Goal: Task Accomplishment & Management: Use online tool/utility

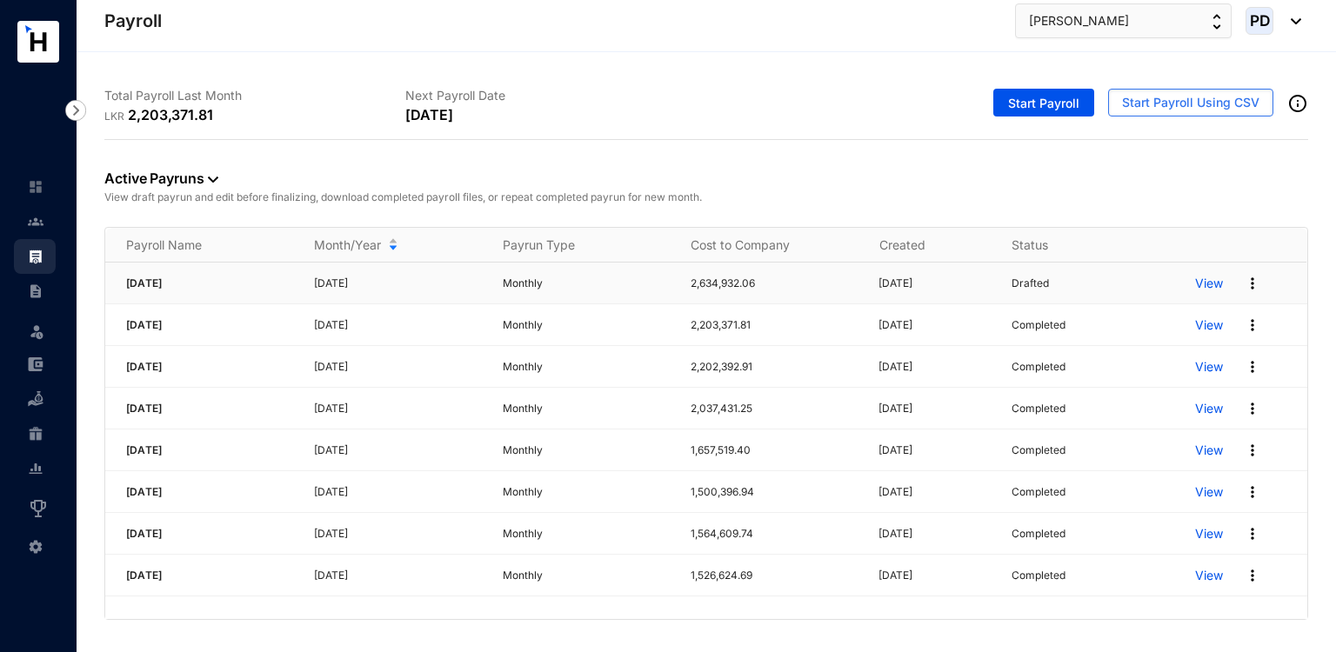
click at [1252, 286] on img at bounding box center [1251, 283] width 17 height 17
click at [1214, 303] on p "Delete" at bounding box center [1185, 318] width 123 height 30
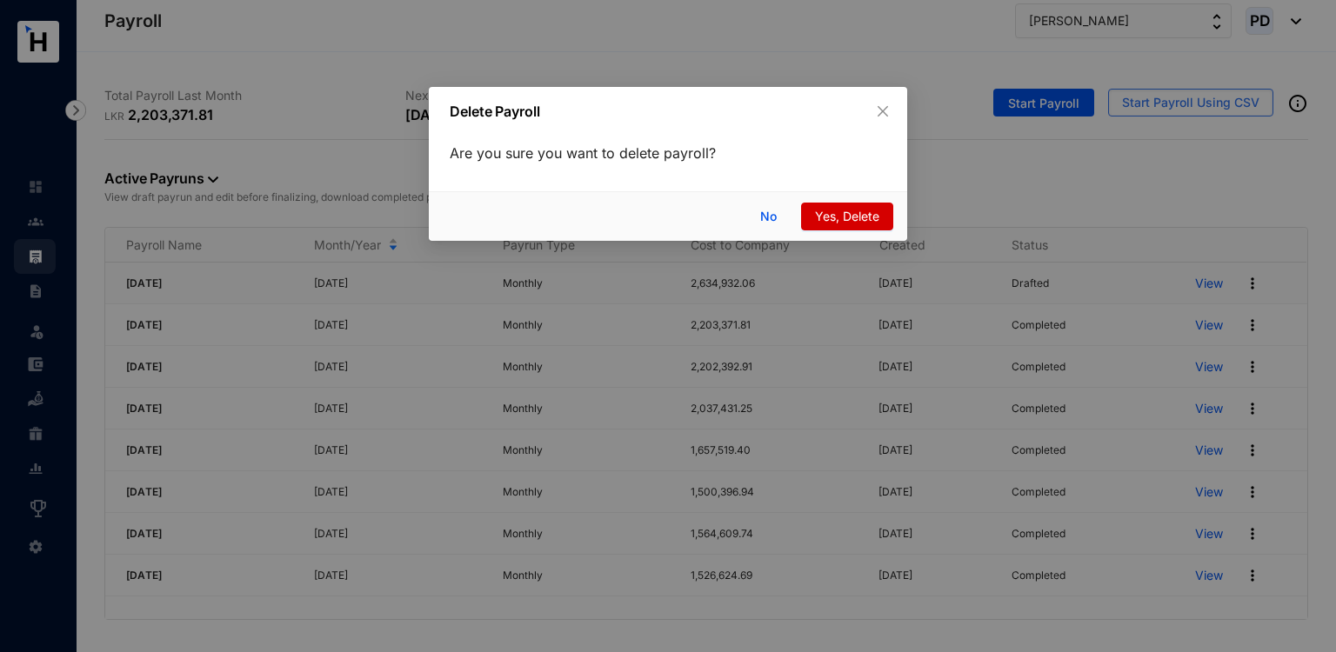
click at [870, 217] on span "Yes, Delete" at bounding box center [847, 216] width 64 height 19
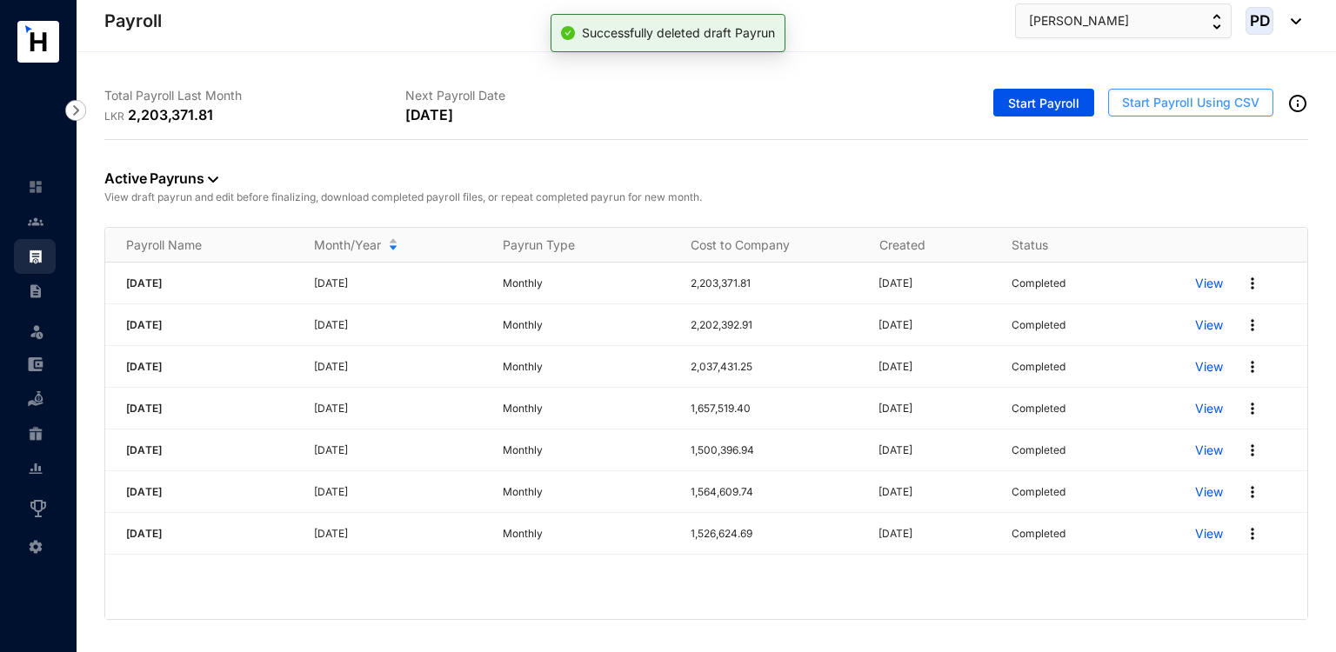
click at [1175, 98] on span "Start Payroll Using CSV" at bounding box center [1190, 102] width 137 height 17
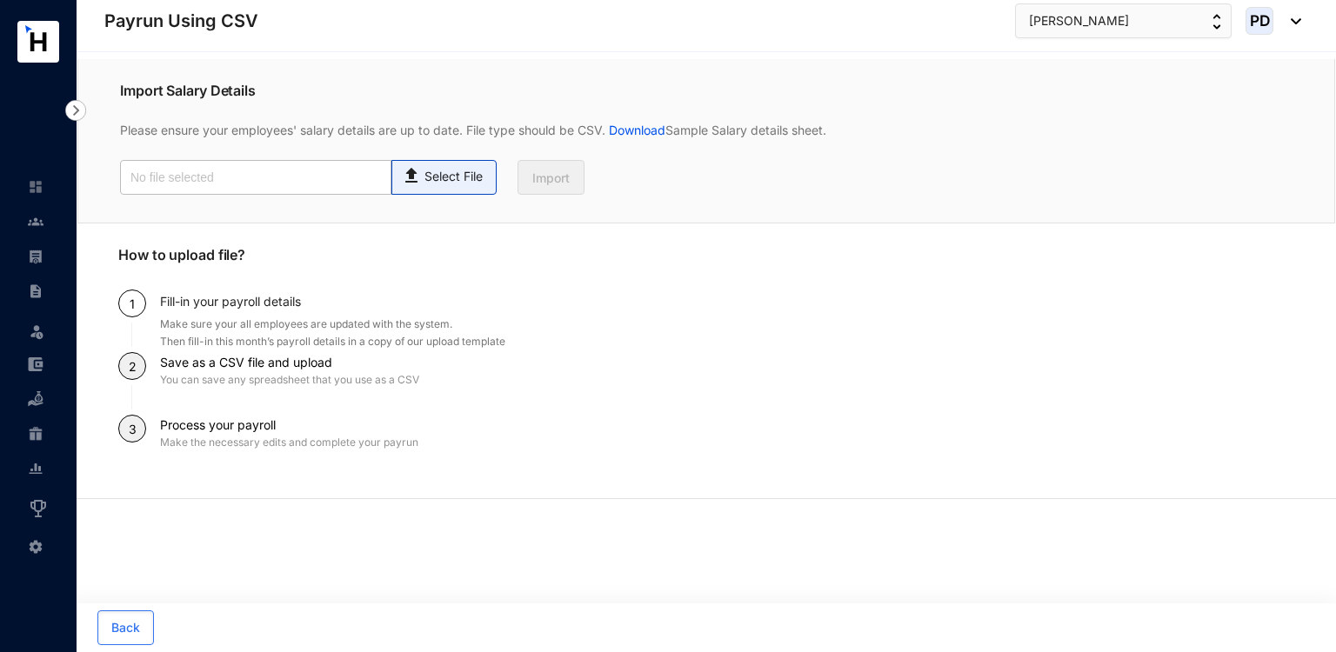
click at [458, 182] on p "Select File" at bounding box center [453, 177] width 58 height 18
click at [0, 0] on input "Select File" at bounding box center [0, 0] width 0 height 0
type input "Payroll Upload File - Revised.csv"
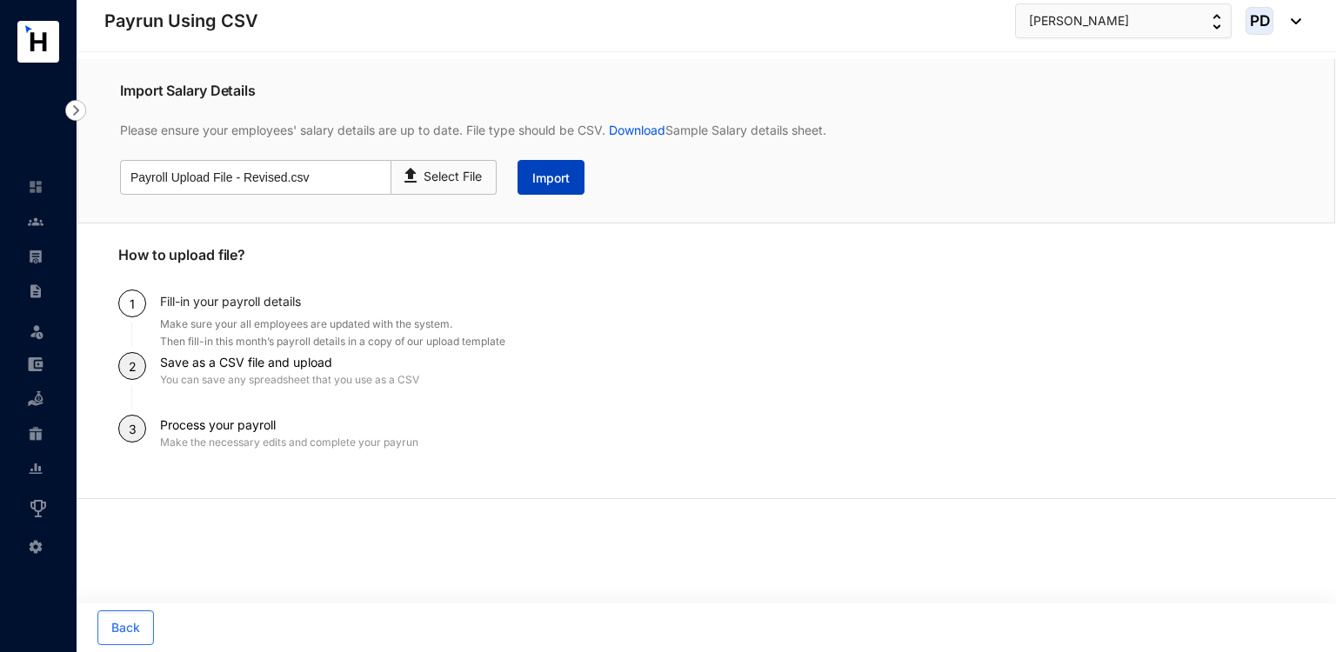
click at [574, 188] on button "Import" at bounding box center [550, 177] width 67 height 35
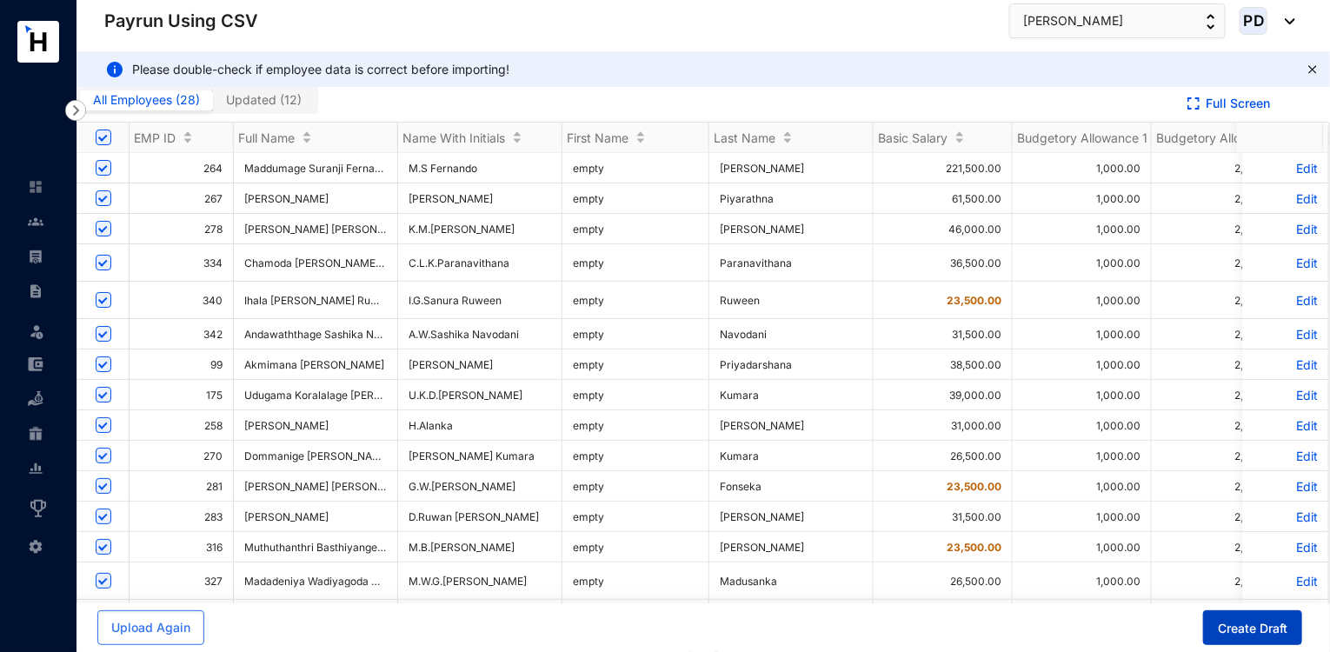
click at [1245, 617] on button "Create Draft" at bounding box center [1252, 627] width 99 height 35
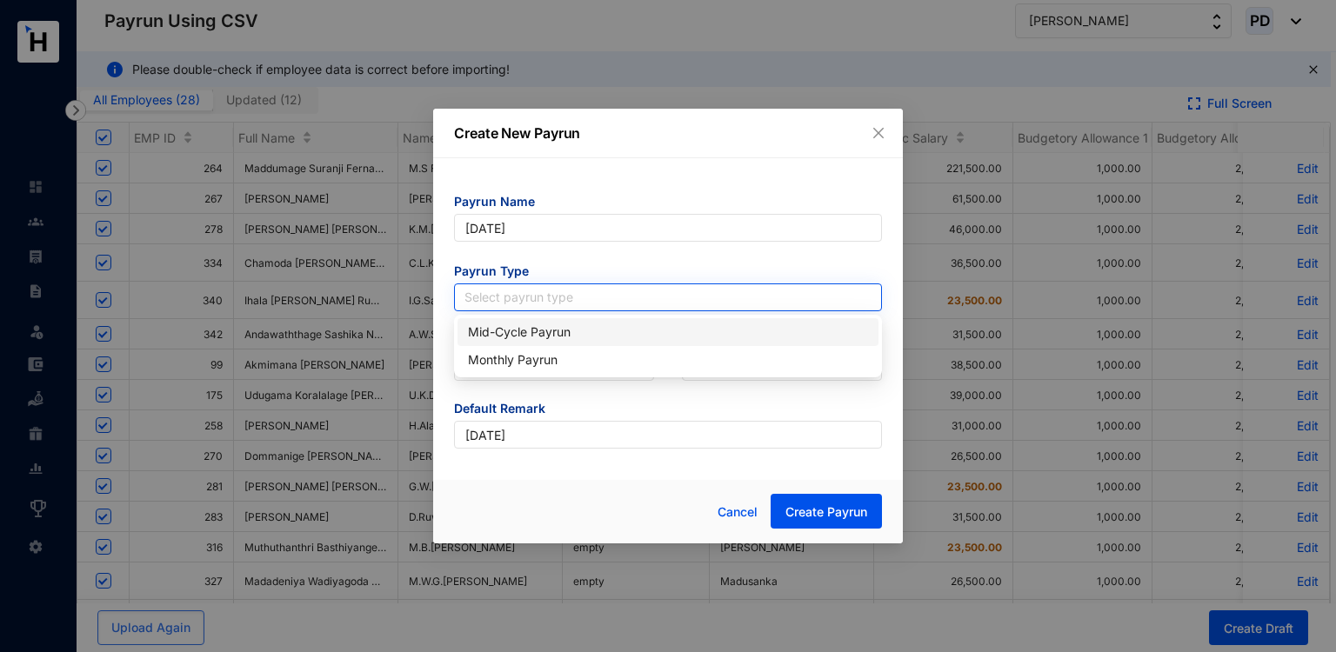
click at [627, 297] on input "search" at bounding box center [667, 297] width 407 height 26
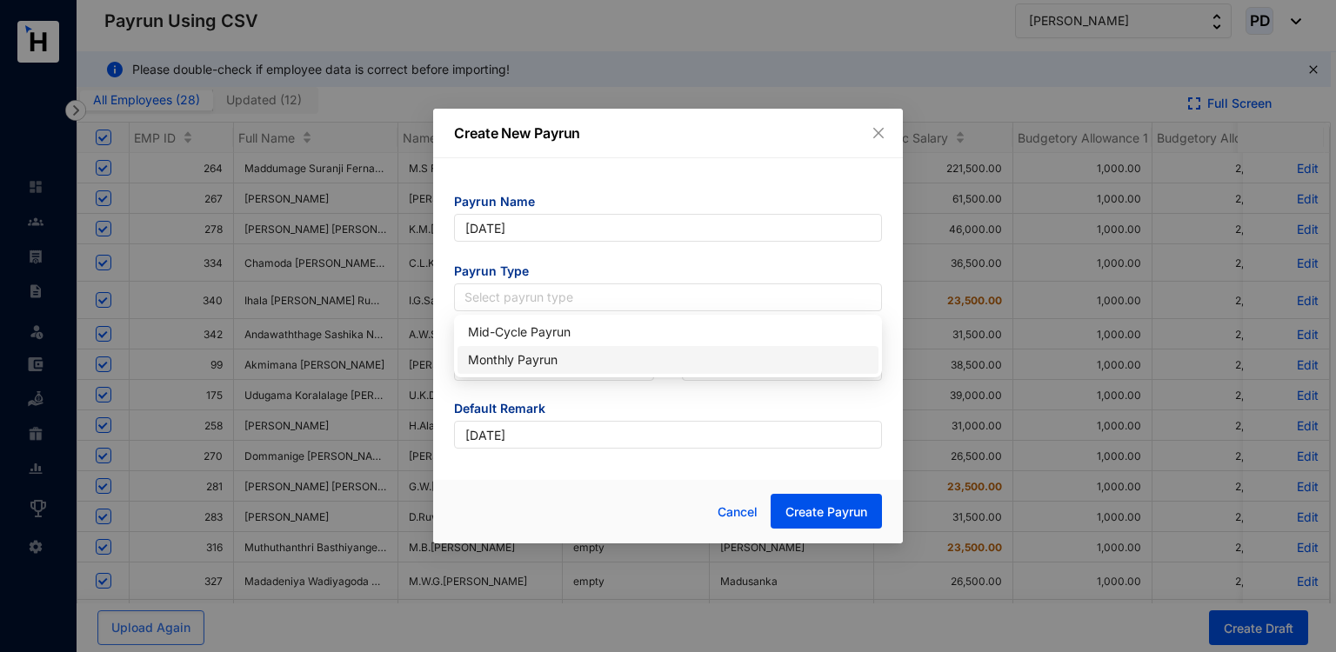
click at [532, 352] on div "Monthly Payrun" at bounding box center [668, 359] width 400 height 19
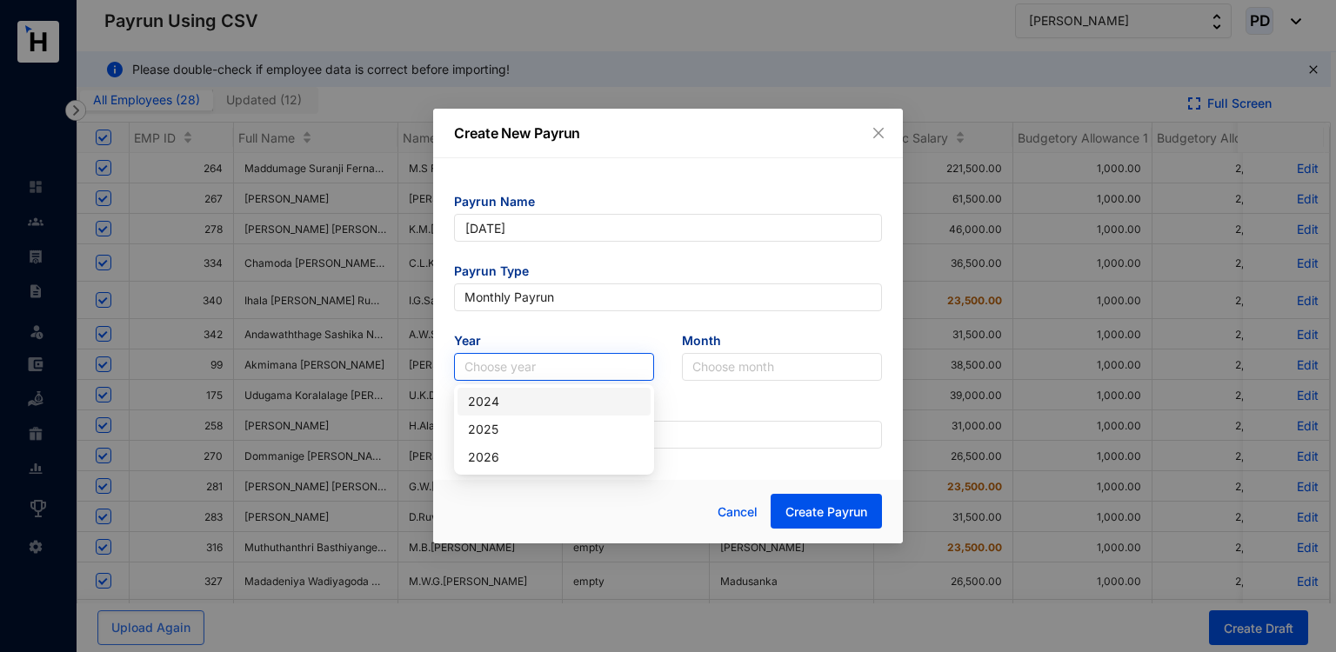
click at [524, 363] on input "search" at bounding box center [553, 367] width 179 height 26
click at [497, 430] on div "2025" at bounding box center [554, 429] width 172 height 19
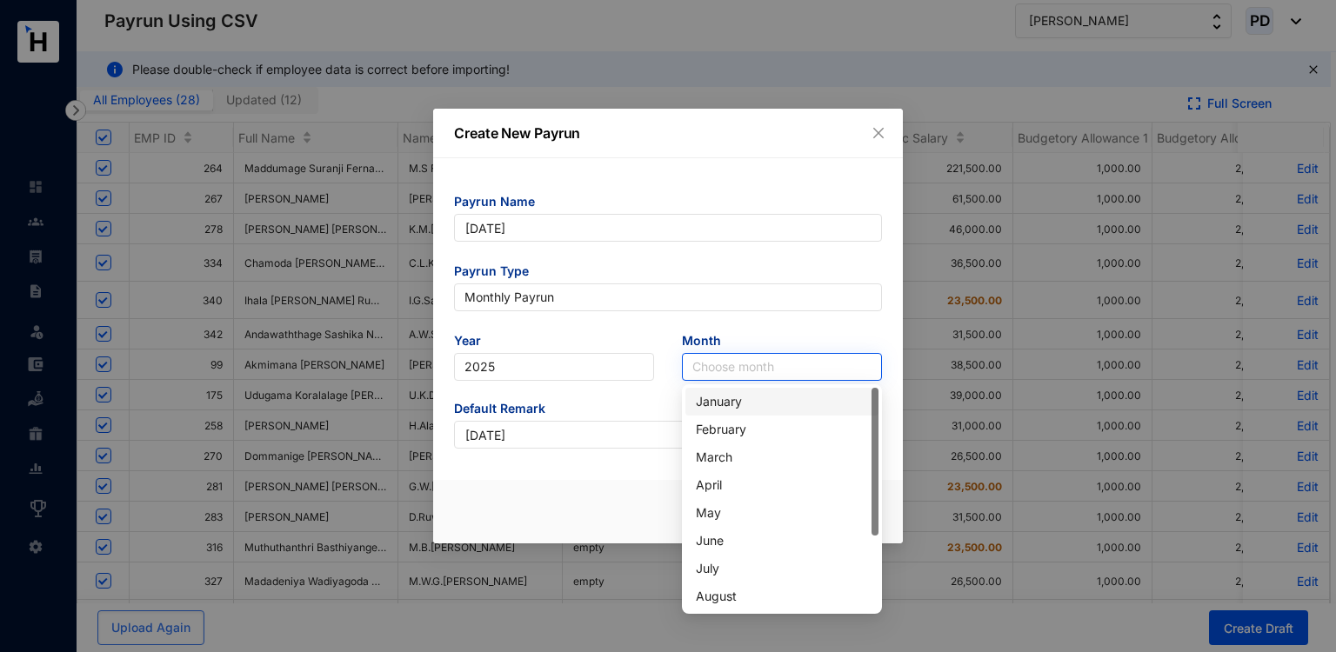
click at [763, 363] on input "search" at bounding box center [781, 367] width 179 height 26
click at [723, 594] on div "August" at bounding box center [782, 596] width 172 height 19
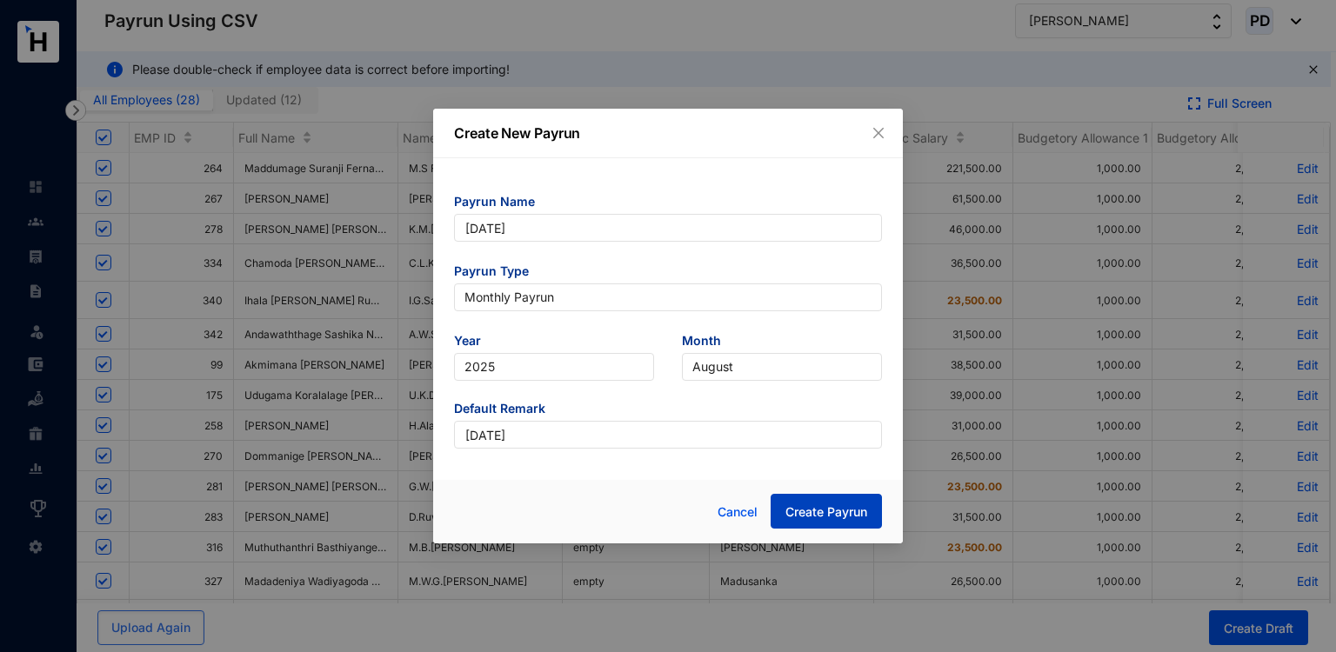
click at [817, 507] on span "Create Payrun" at bounding box center [826, 511] width 82 height 17
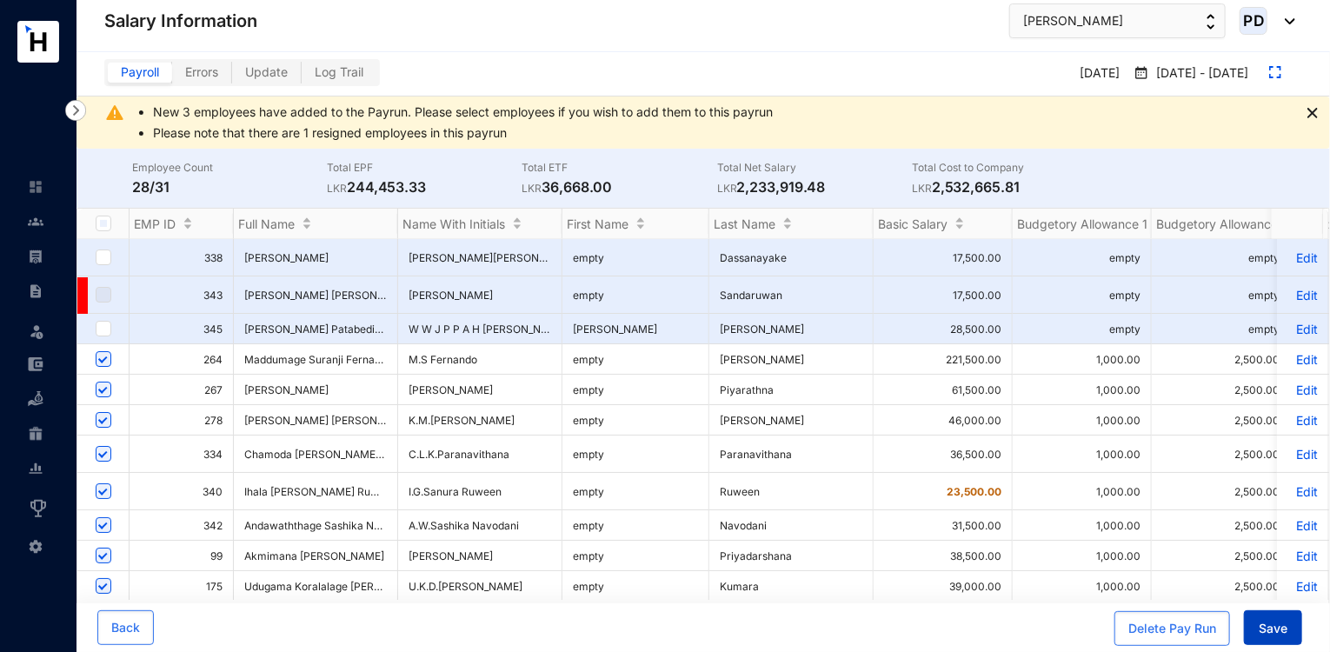
click at [1263, 633] on span "Save" at bounding box center [1273, 628] width 29 height 17
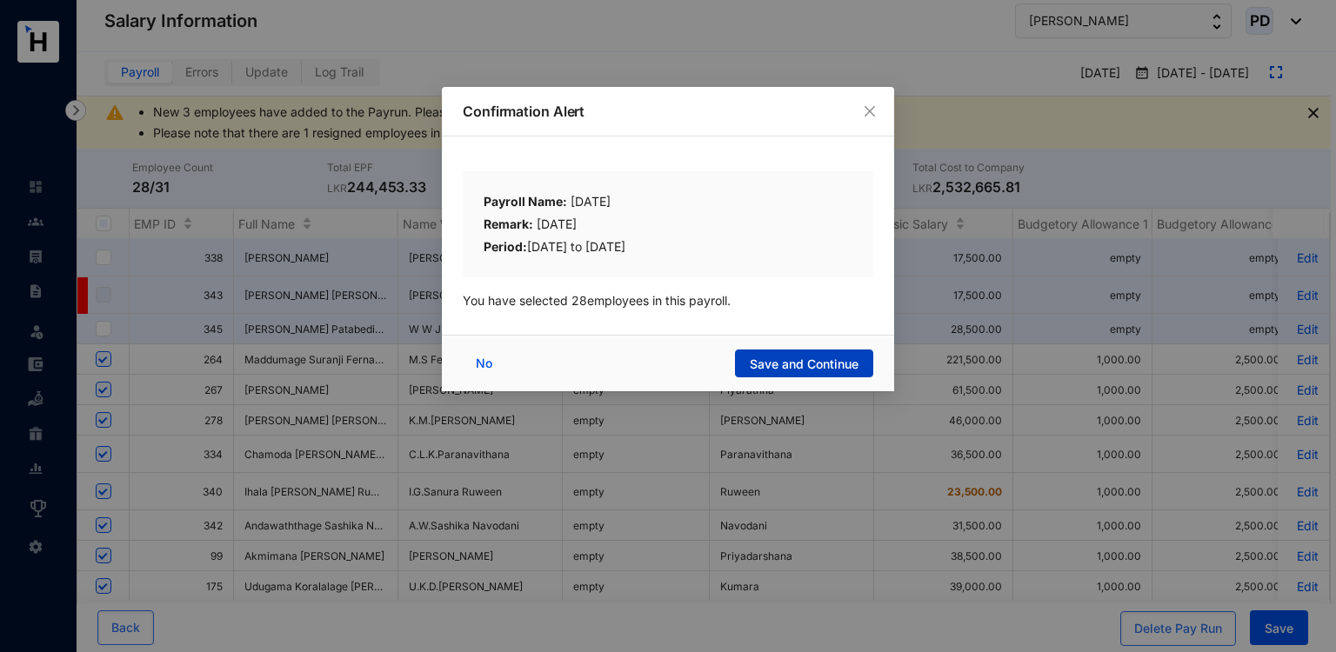
click at [811, 363] on span "Save and Continue" at bounding box center [804, 364] width 109 height 17
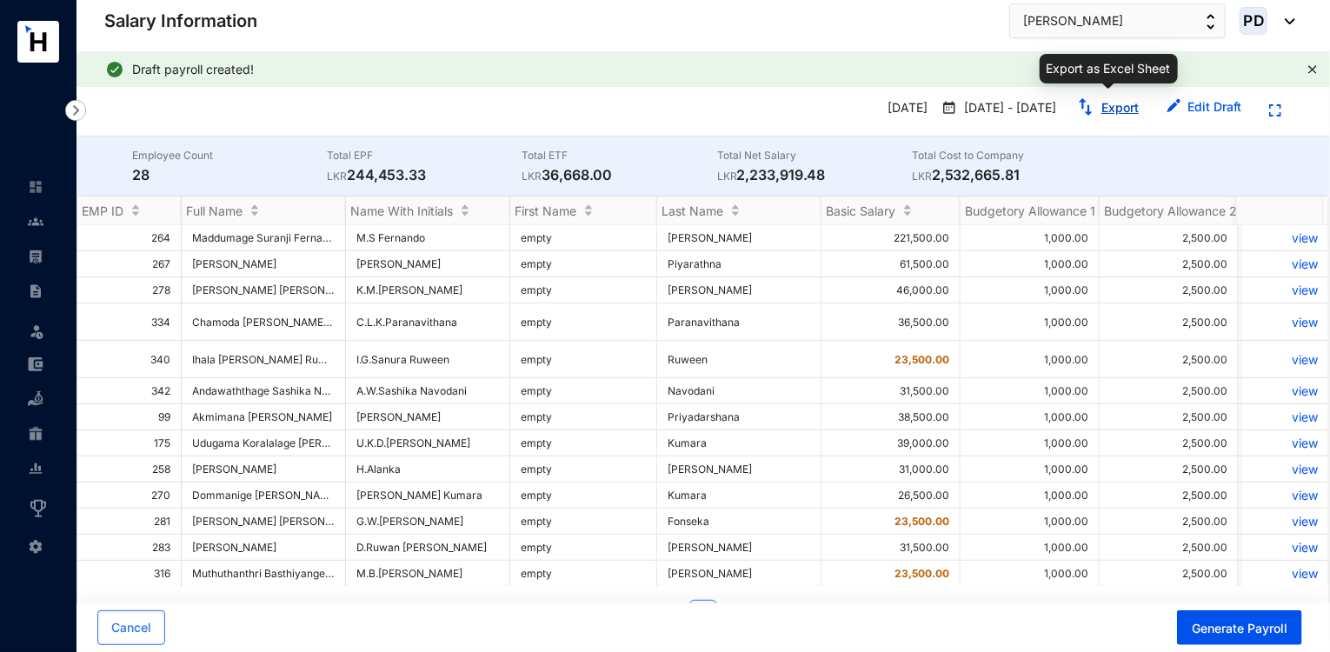
click at [1124, 105] on link "Export" at bounding box center [1120, 107] width 37 height 15
click at [35, 251] on img at bounding box center [36, 257] width 16 height 16
